Goal: Task Accomplishment & Management: Use online tool/utility

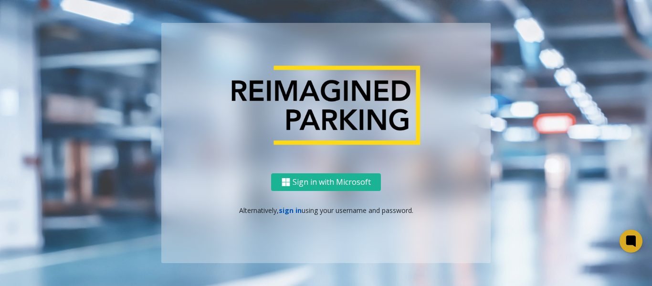
click at [293, 212] on link "sign in" at bounding box center [290, 210] width 23 height 9
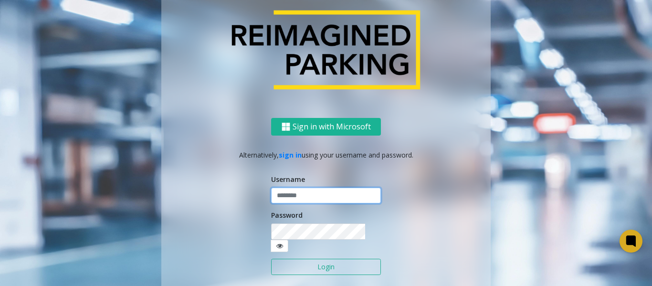
type input "********"
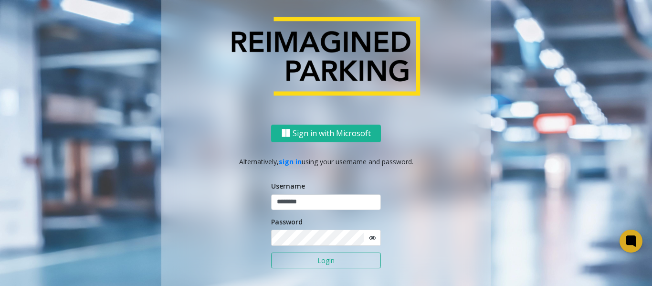
click at [334, 259] on button "Login" at bounding box center [326, 260] width 110 height 16
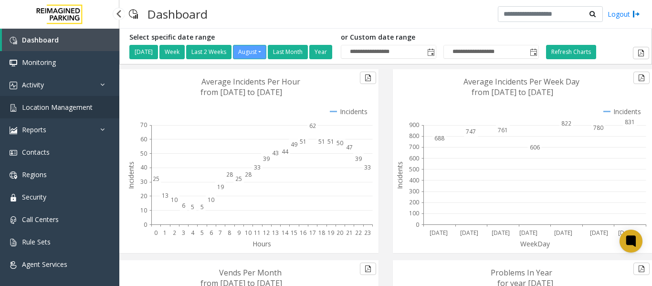
click at [56, 112] on link "Location Management" at bounding box center [59, 107] width 119 height 22
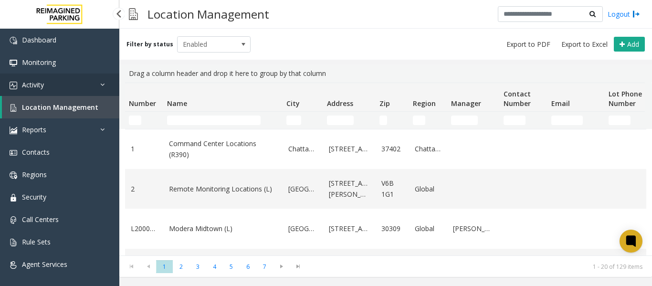
click at [72, 82] on link "Activity" at bounding box center [59, 84] width 119 height 22
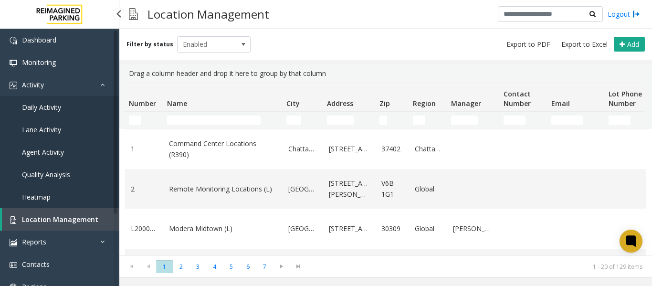
click at [65, 107] on link "Daily Activity" at bounding box center [59, 107] width 119 height 22
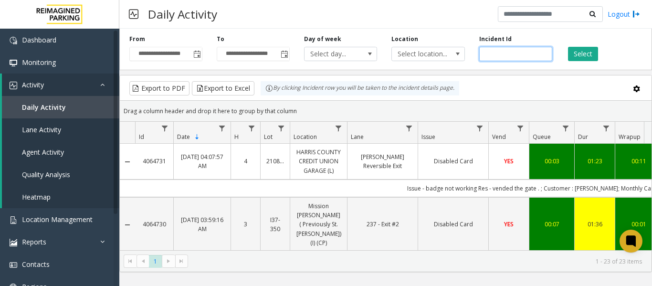
click at [506, 52] on input "number" at bounding box center [515, 54] width 73 height 14
paste input "*******"
click at [576, 52] on button "Select" at bounding box center [583, 54] width 30 height 14
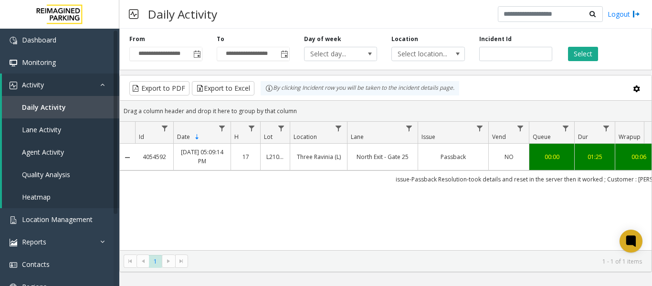
scroll to position [0, 351]
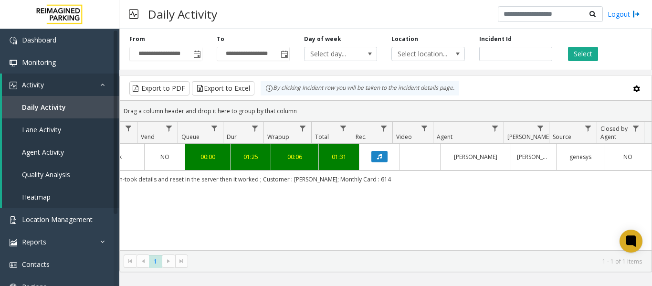
click at [250, 181] on td "issue-Passback Resolution-took details and reset in the server then it worked ;…" at bounding box center [221, 178] width 860 height 17
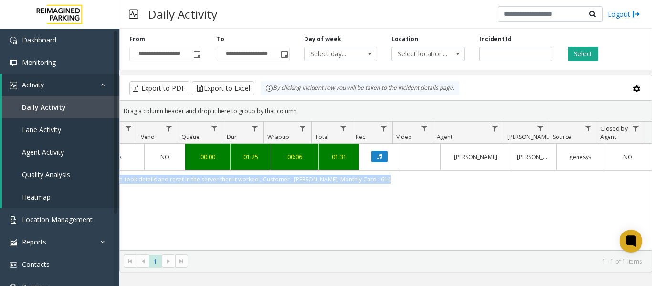
click at [250, 181] on td "issue-Passback Resolution-took details and reset in the server then it worked ;…" at bounding box center [221, 178] width 860 height 17
copy div "issue-Passback Resolution-took details and reset in the server then it worked ;…"
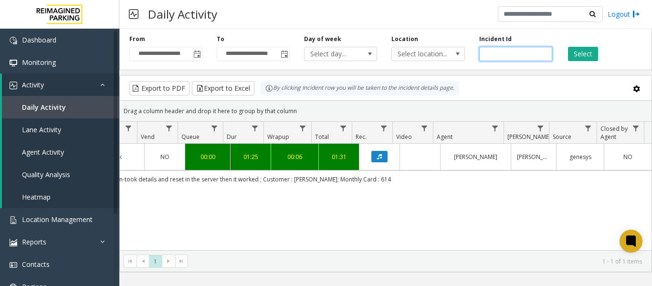
click at [492, 59] on input "*******" at bounding box center [515, 54] width 73 height 14
paste input "number"
click at [592, 55] on button "Select" at bounding box center [583, 54] width 30 height 14
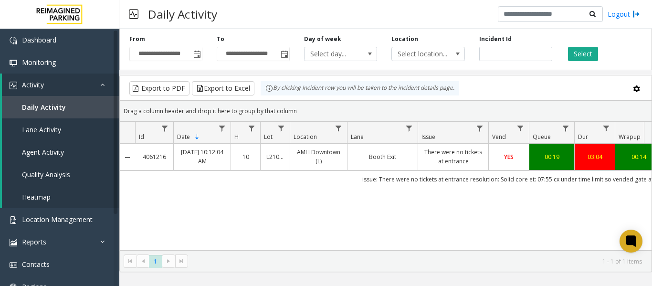
click at [452, 178] on td "issue: There were no tickets at entrance resolution: Solid core et: 07:55 cx un…" at bounding box center [565, 178] width 860 height 17
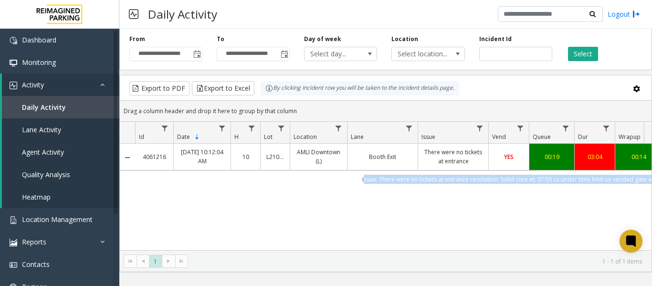
click at [452, 178] on td "issue: There were no tickets at entrance resolution: Solid core et: 07:55 cx un…" at bounding box center [565, 178] width 860 height 17
copy div "issue: There were no tickets at entrance resolution: Solid core et: 07:55 cx un…"
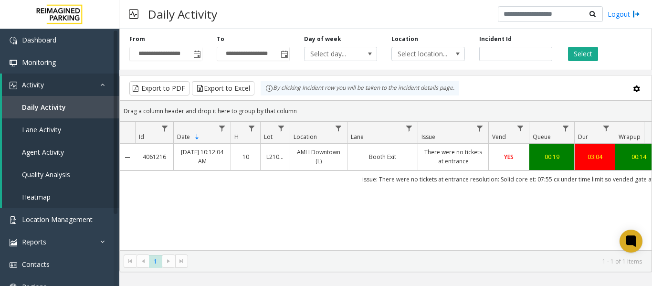
drag, startPoint x: 186, startPoint y: 207, endPoint x: 299, endPoint y: 134, distance: 134.2
click at [186, 207] on div "4061216 [DATE] 10:12:04 AM 10 L21063900 AMLI Downtown (L) Booth Exit There were…" at bounding box center [385, 203] width 531 height 119
click at [500, 49] on input "*******" at bounding box center [515, 54] width 73 height 14
paste input "number"
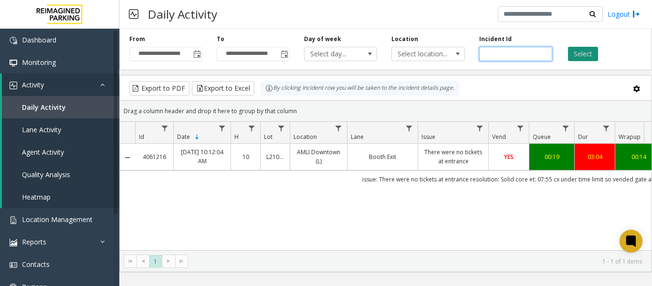
type input "*******"
click at [575, 56] on button "Select" at bounding box center [583, 54] width 30 height 14
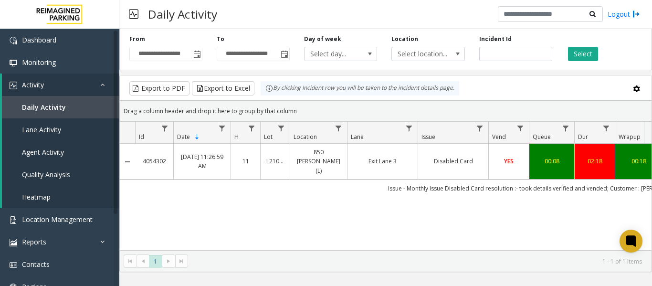
click at [436, 180] on td "Issue - Monthly Issue Disabled Card resolution :- took details verified and ven…" at bounding box center [565, 187] width 860 height 17
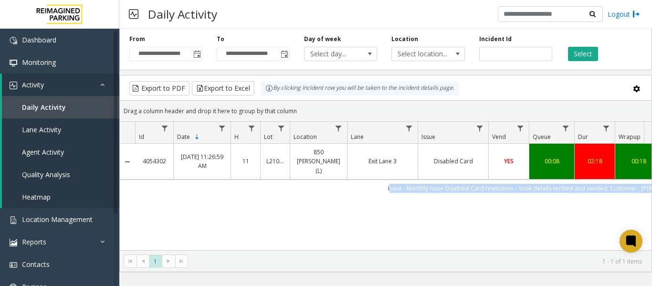
click at [436, 180] on td "Issue - Monthly Issue Disabled Card resolution :- took details verified and ven…" at bounding box center [565, 187] width 860 height 17
copy div "Issue - Monthly Issue Disabled Card resolution :- took details verified and ven…"
